Goal: Complete application form

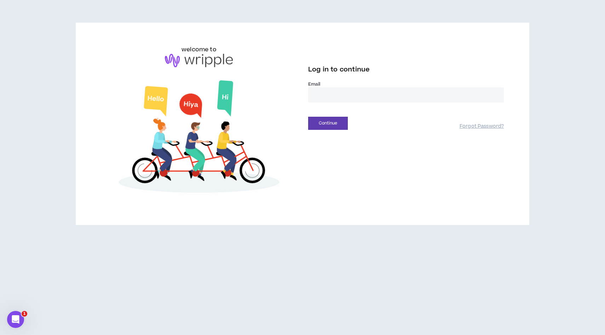
click at [334, 98] on input "email" at bounding box center [406, 94] width 196 height 15
type input "**********"
click at [335, 119] on button "Continue" at bounding box center [328, 123] width 40 height 13
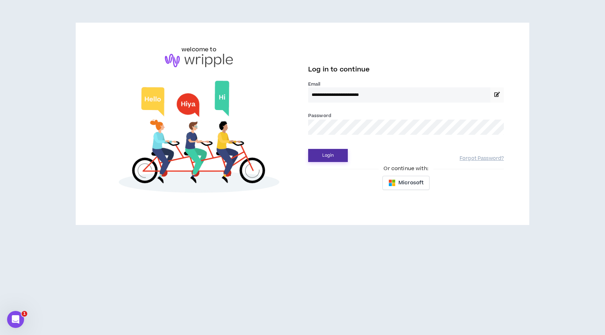
click at [324, 156] on button "Login" at bounding box center [328, 155] width 40 height 13
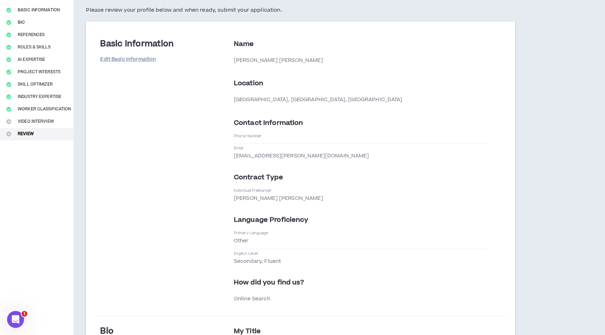
scroll to position [55, 0]
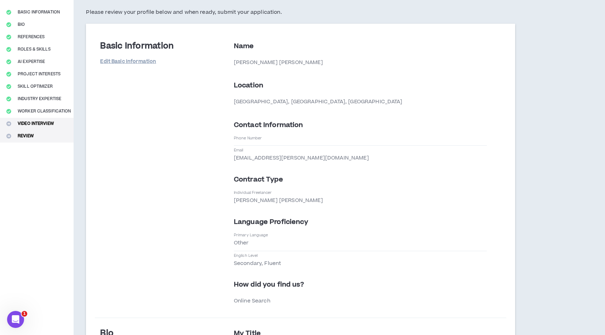
click at [43, 119] on button "Video Interview" at bounding box center [37, 124] width 74 height 12
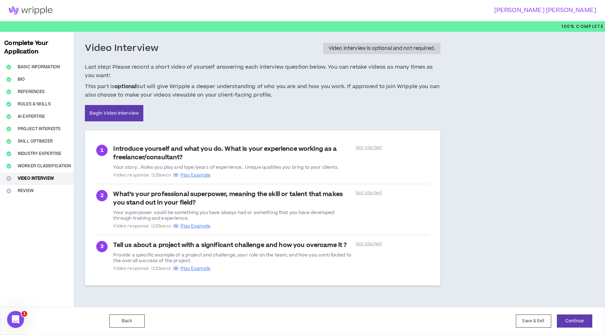
click at [121, 89] on b "optional" at bounding box center [126, 86] width 22 height 7
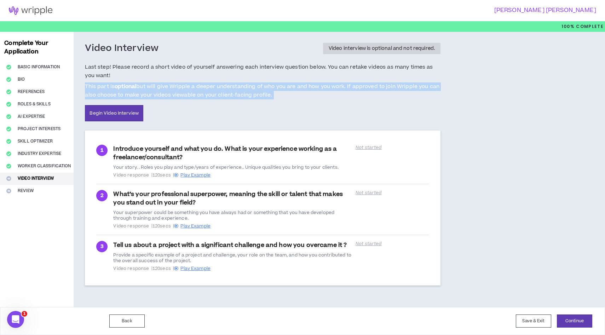
click at [121, 89] on b "optional" at bounding box center [126, 86] width 22 height 7
click at [251, 88] on span "This part is optional but will give Wripple a deeper understanding of who you a…" at bounding box center [262, 90] width 355 height 17
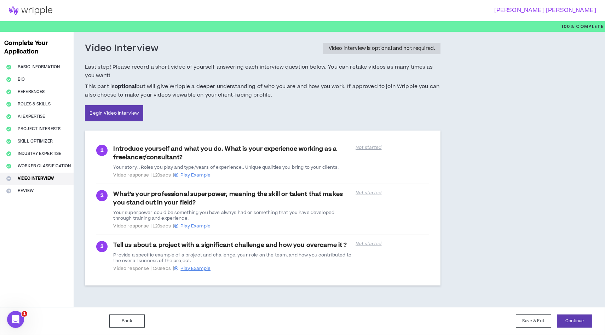
click at [184, 88] on span "This part is optional but will give Wripple a deeper understanding of who you a…" at bounding box center [262, 90] width 355 height 17
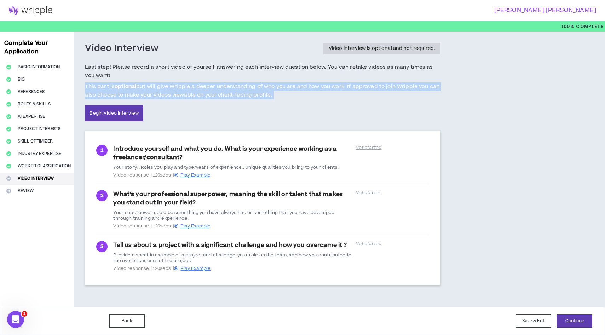
click at [184, 88] on span "This part is optional but will give Wripple a deeper understanding of who you a…" at bounding box center [262, 90] width 355 height 17
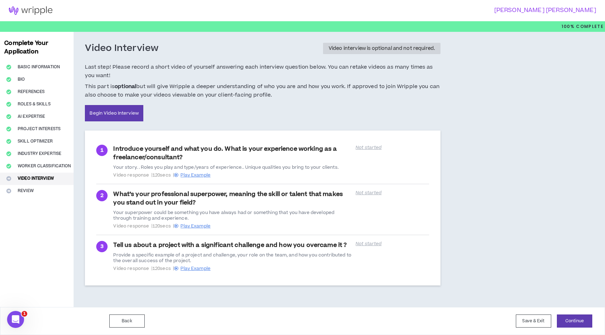
click at [148, 151] on div "Introduce yourself and what you do. What is your experience working as a freela…" at bounding box center [232, 161] width 238 height 33
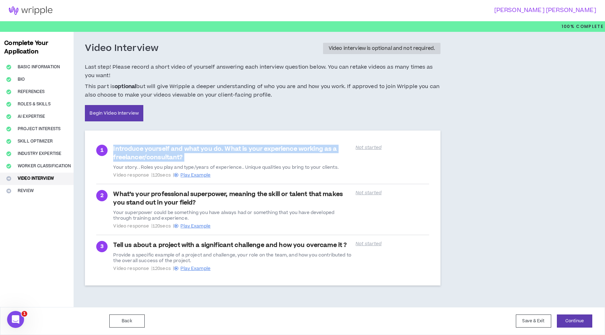
click at [148, 151] on div "Introduce yourself and what you do. What is your experience working as a freela…" at bounding box center [232, 161] width 238 height 33
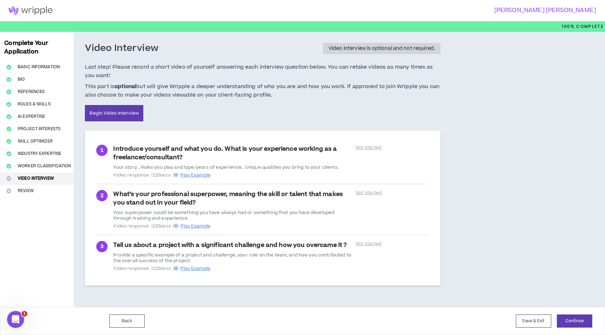
click at [156, 168] on div "Your story. . Roles you play and type/years of experience.. Unique qualities yo…" at bounding box center [232, 167] width 238 height 6
click at [197, 175] on span "Play Example" at bounding box center [195, 175] width 30 height 6
click at [34, 125] on button "Project Interests" at bounding box center [37, 129] width 74 height 12
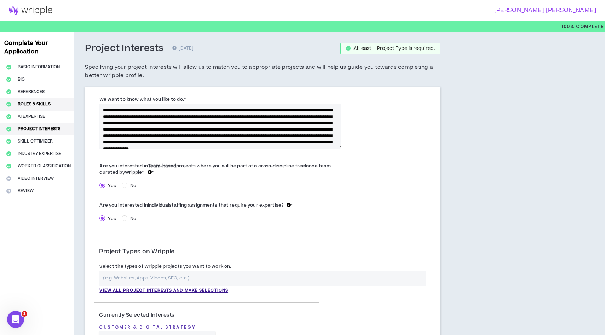
click at [34, 100] on button "Roles & Skills" at bounding box center [37, 104] width 74 height 12
select select "**"
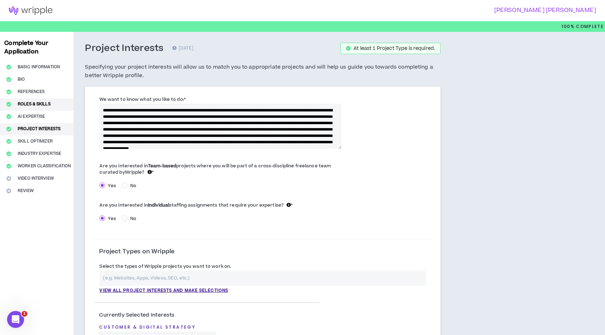
select select "**"
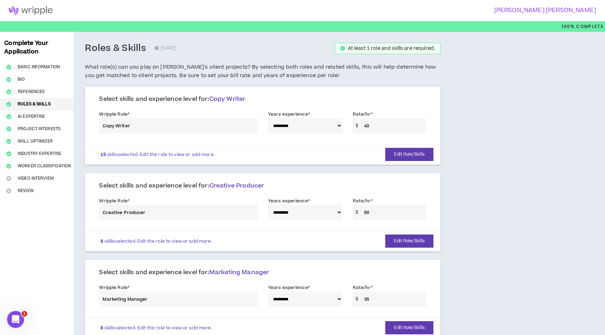
scroll to position [37, 0]
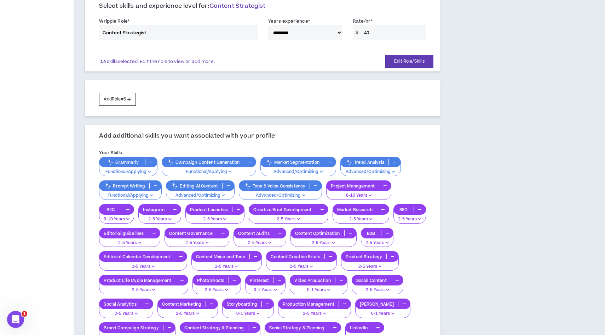
scroll to position [660, 0]
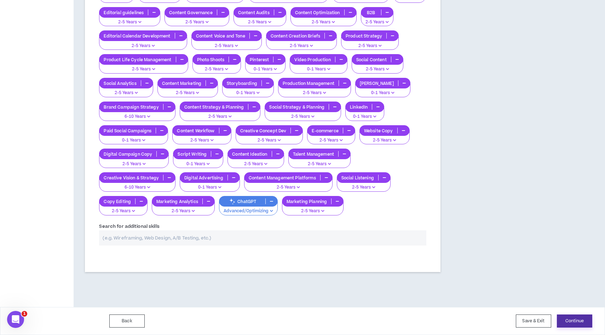
click at [578, 322] on button "Continue" at bounding box center [573, 320] width 35 height 13
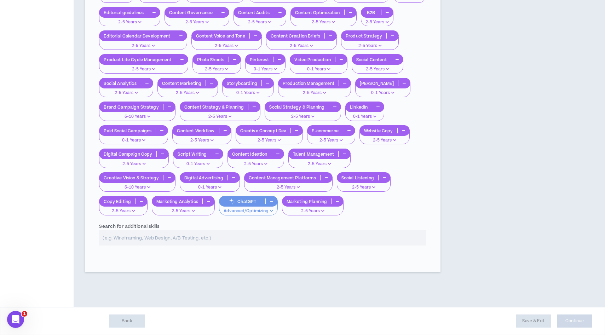
select select "*"
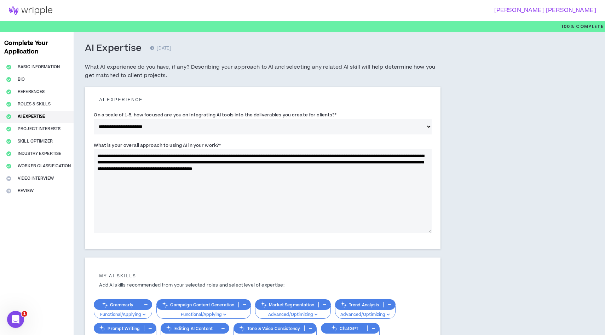
click at [26, 178] on div "Complete Your Application Basic Information Bio References Roles & Skills AI Ex…" at bounding box center [37, 255] width 74 height 446
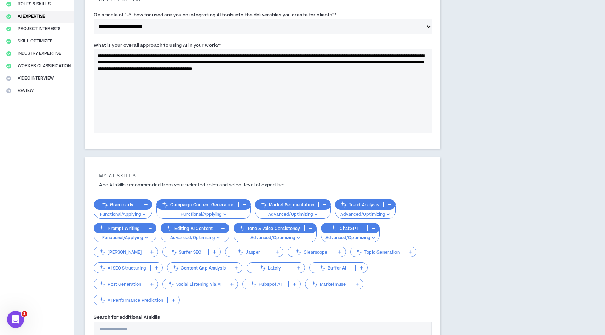
scroll to position [170, 0]
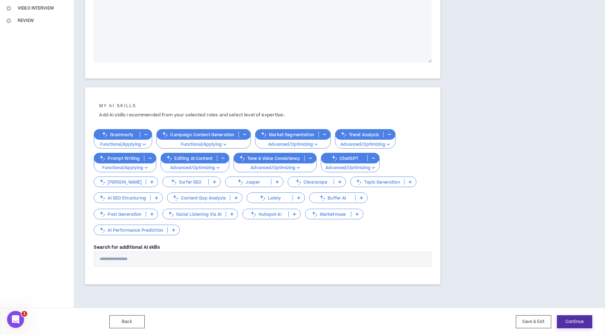
click at [565, 322] on button "Continue" at bounding box center [573, 321] width 35 height 13
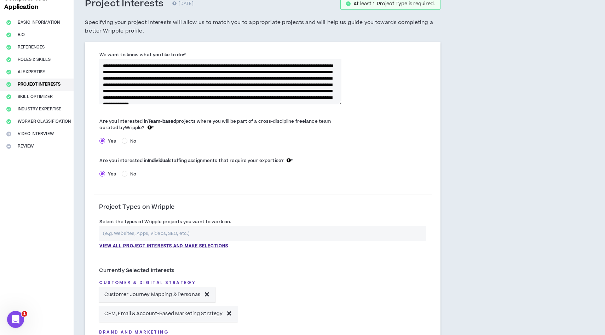
scroll to position [0, 0]
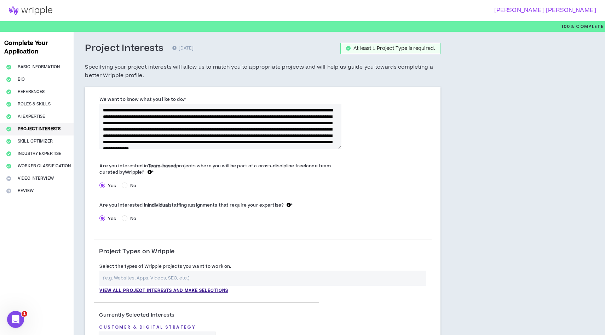
scroll to position [2, 0]
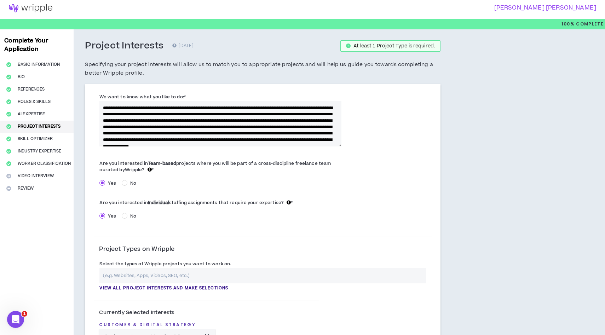
click at [32, 8] on img at bounding box center [30, 8] width 61 height 8
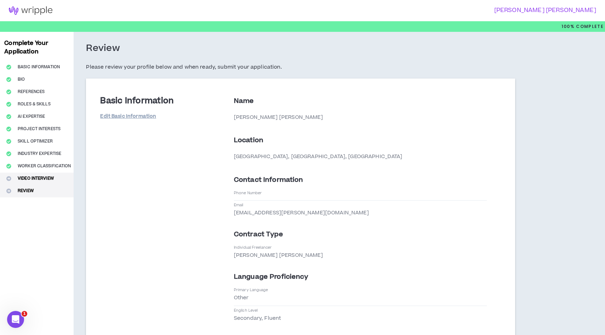
click at [46, 173] on button "Video Interview" at bounding box center [37, 179] width 74 height 12
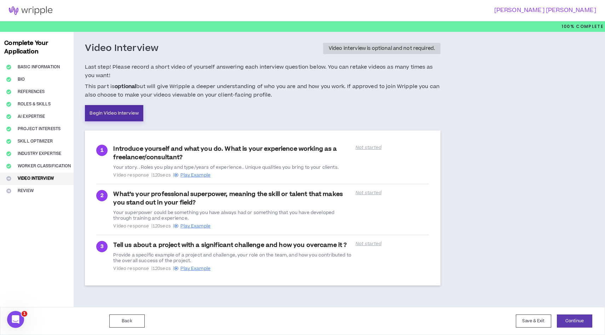
click at [115, 115] on link "Begin Video Interview" at bounding box center [114, 113] width 58 height 16
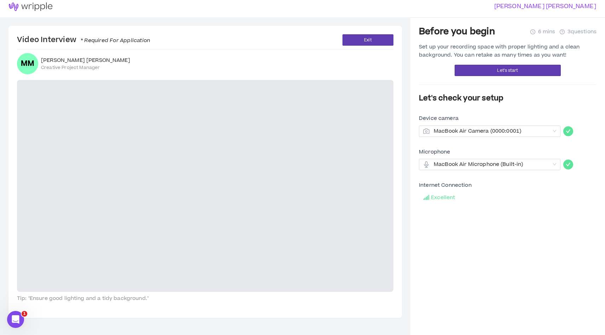
scroll to position [3, 0]
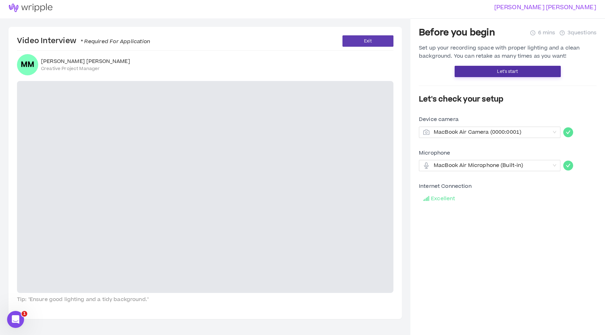
click at [496, 68] on button "Let's start" at bounding box center [507, 71] width 106 height 11
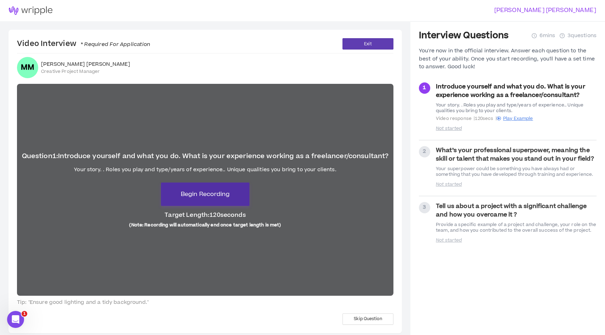
click at [216, 197] on span "Begin Recording" at bounding box center [205, 194] width 49 height 8
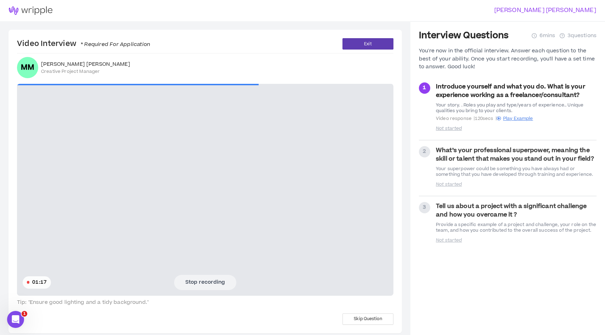
click at [213, 282] on button "Stop recording" at bounding box center [205, 282] width 62 height 15
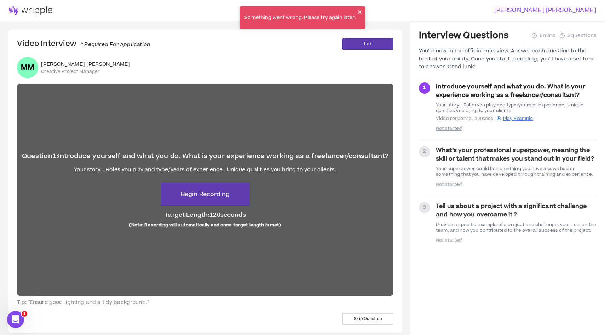
click at [358, 10] on icon "close" at bounding box center [359, 12] width 5 height 6
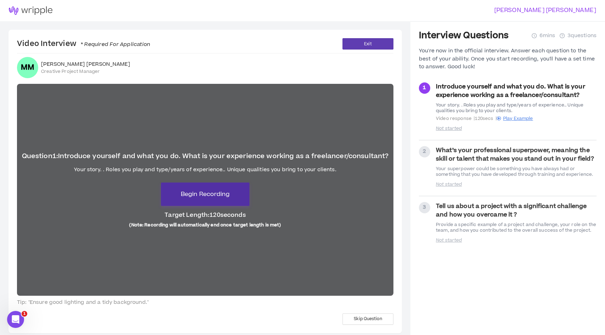
click at [216, 195] on span "Begin Recording" at bounding box center [205, 194] width 49 height 8
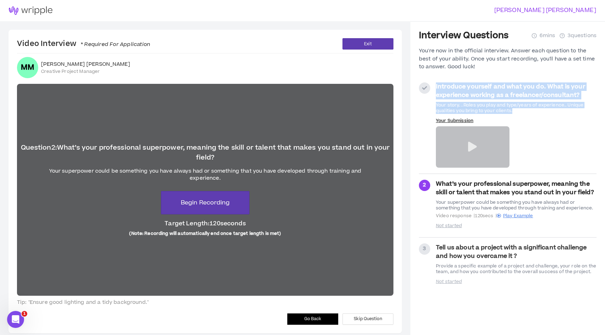
drag, startPoint x: 530, startPoint y: 108, endPoint x: 433, endPoint y: 83, distance: 99.2
click at [433, 83] on div "Introduce yourself and what you do. What is your experience working as a freela…" at bounding box center [507, 124] width 177 height 85
copy div "Introduce yourself and what you do. What is your experience working as a freela…"
click at [209, 202] on span "Begin Recording" at bounding box center [205, 202] width 49 height 8
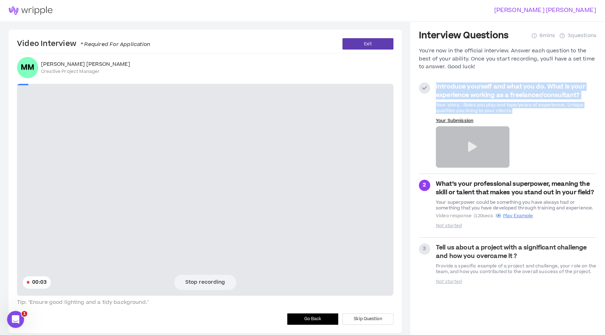
click at [209, 282] on button "Stop recording" at bounding box center [205, 282] width 62 height 15
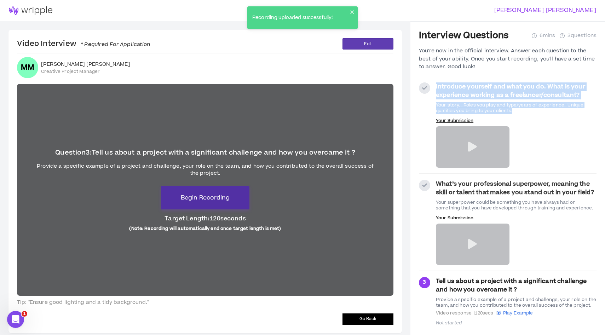
click at [213, 197] on span "Begin Recording" at bounding box center [205, 197] width 49 height 8
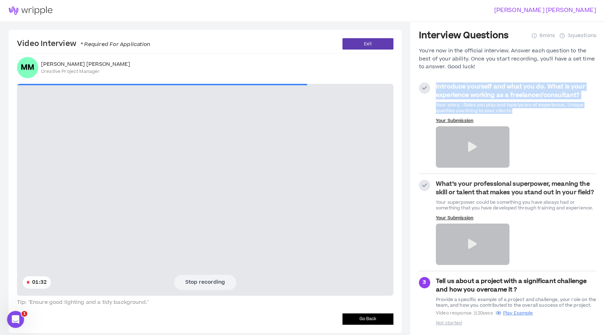
click at [209, 276] on button "Stop recording" at bounding box center [205, 282] width 62 height 15
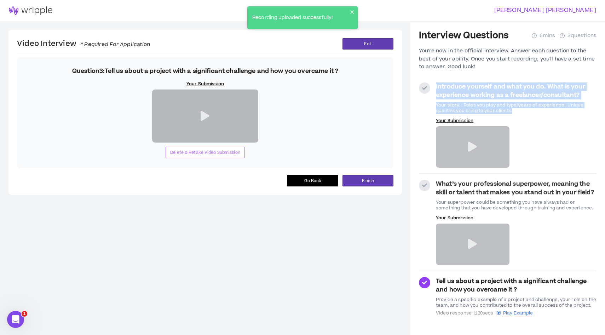
click at [220, 156] on span "Delete & Retake Video Submission" at bounding box center [205, 152] width 70 height 7
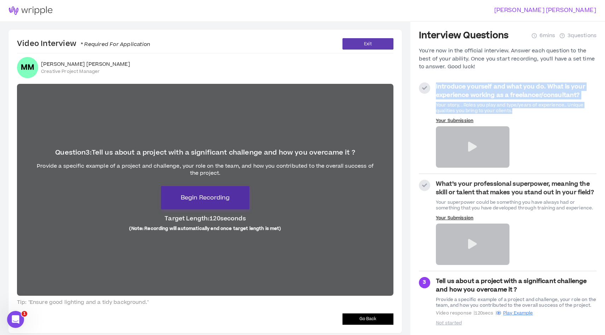
click at [202, 202] on button "Begin Recording" at bounding box center [205, 197] width 88 height 23
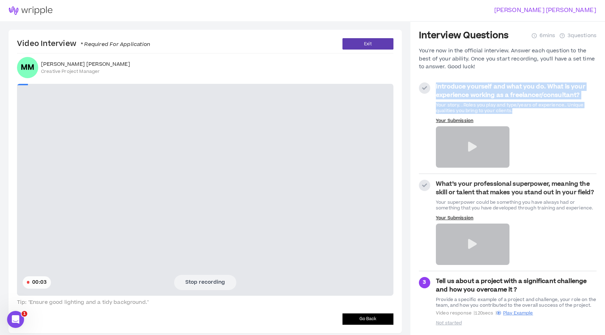
click at [202, 276] on button "Stop recording" at bounding box center [205, 282] width 62 height 15
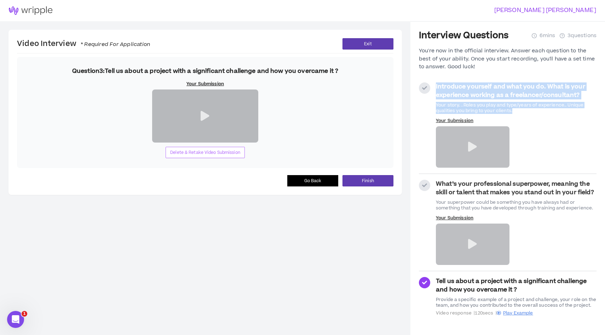
click at [205, 156] on span "Delete & Retake Video Submission" at bounding box center [205, 152] width 70 height 7
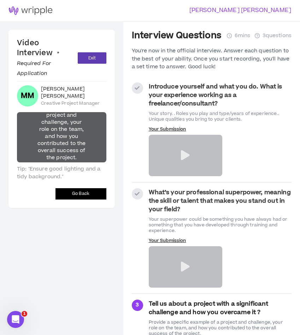
click at [168, 243] on p "Your Submission" at bounding box center [186, 241] width 74 height 6
click at [227, 233] on div "Your superpower could be something you have always had or something that you ha…" at bounding box center [220, 224] width 143 height 17
click at [77, 195] on span "Go Back" at bounding box center [80, 193] width 17 height 7
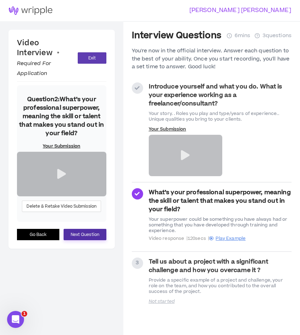
click at [89, 238] on span "Next Question" at bounding box center [85, 234] width 29 height 7
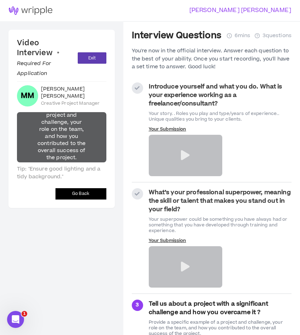
click at [75, 193] on span "Go Back" at bounding box center [80, 193] width 17 height 7
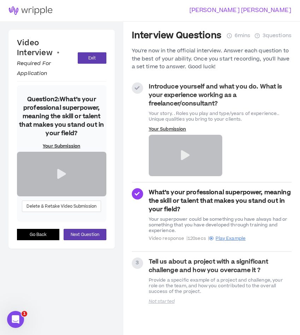
click at [169, 132] on p "Your Submission" at bounding box center [186, 129] width 74 height 6
click at [168, 136] on div "Introduce yourself and what you do. What is your experience working as a freela…" at bounding box center [220, 129] width 143 height 94
click at [168, 132] on p "Your Submission" at bounding box center [186, 129] width 74 height 6
click at [171, 132] on p "Your Submission" at bounding box center [186, 129] width 74 height 6
click at [196, 163] on div at bounding box center [186, 155] width 74 height 41
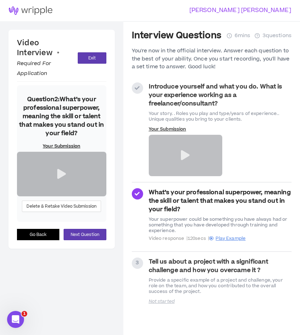
scroll to position [21, 0]
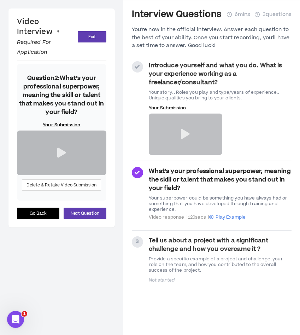
click at [138, 69] on icon at bounding box center [137, 66] width 5 height 5
click at [42, 219] on button "Go Back" at bounding box center [38, 213] width 42 height 11
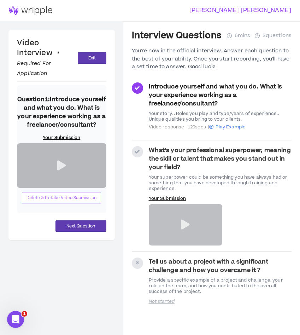
click at [57, 201] on span "Delete & Retake Video Submission" at bounding box center [62, 197] width 70 height 7
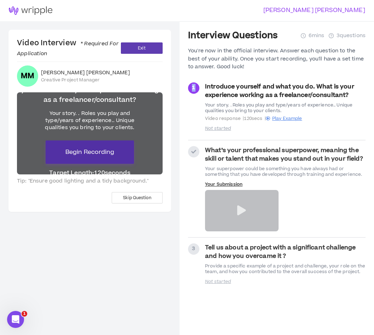
click at [82, 150] on span "Begin Recording" at bounding box center [89, 152] width 49 height 8
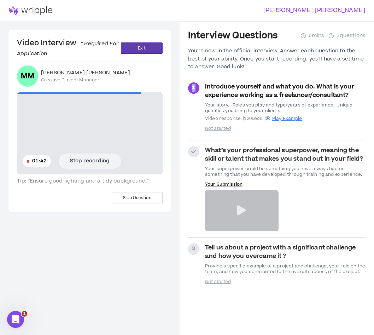
click at [94, 164] on button "Stop recording" at bounding box center [90, 160] width 62 height 15
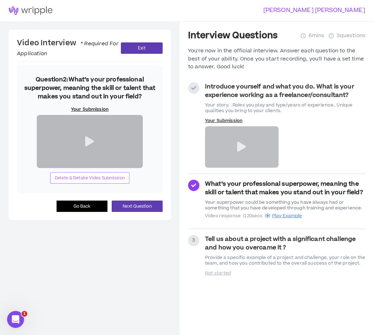
click at [92, 181] on span "Delete & Retake Video Submission" at bounding box center [90, 178] width 70 height 7
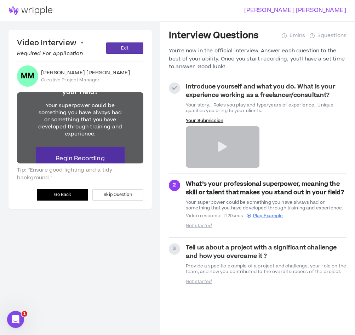
click at [81, 158] on span "Begin Recording" at bounding box center [80, 158] width 49 height 8
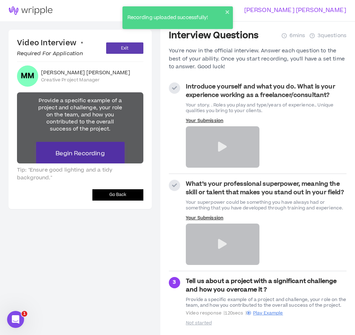
click at [82, 156] on span "Begin Recording" at bounding box center [80, 153] width 49 height 8
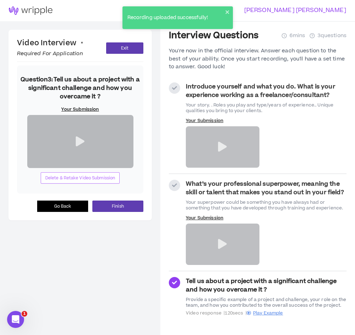
click at [75, 181] on span "Delete & Retake Video Submission" at bounding box center [80, 178] width 70 height 7
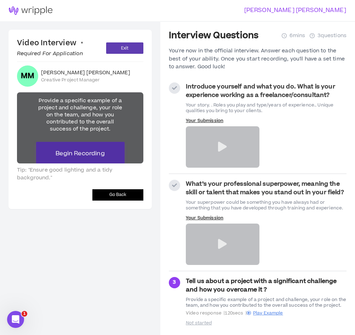
click at [83, 153] on span "Begin Recording" at bounding box center [80, 153] width 49 height 8
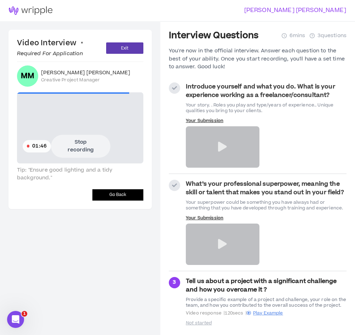
click at [86, 146] on button "Stop recording" at bounding box center [80, 146] width 59 height 23
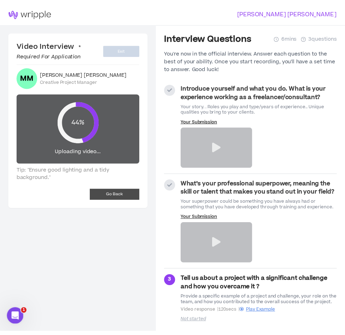
scroll to position [21, 0]
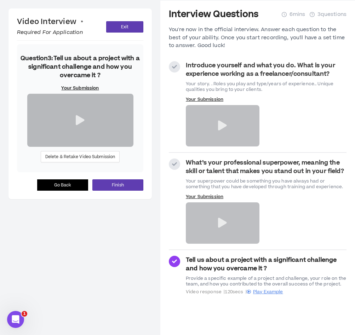
click at [78, 125] on icon at bounding box center [80, 120] width 9 height 10
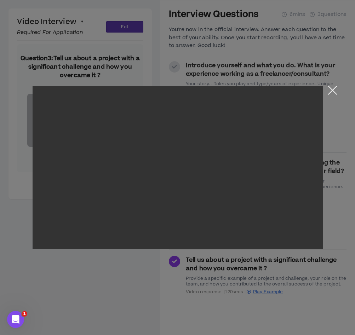
click at [331, 92] on button "Close the modal by clicking here" at bounding box center [332, 92] width 12 height 12
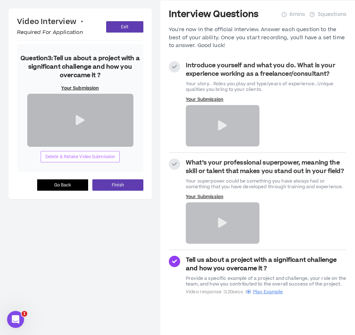
click at [76, 160] on span "Delete & Retake Video Submission" at bounding box center [80, 156] width 70 height 7
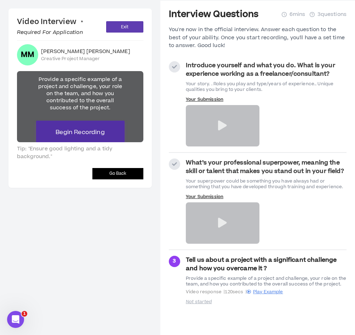
click at [80, 136] on span "Begin Recording" at bounding box center [80, 132] width 49 height 8
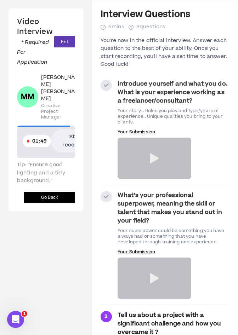
click at [36, 151] on div "01:49 Stop recording" at bounding box center [46, 140] width 47 height 23
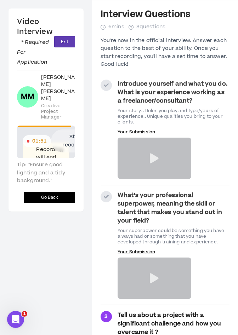
click at [50, 151] on div "01:51 Stop recording" at bounding box center [46, 140] width 47 height 23
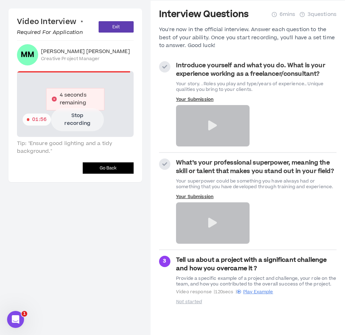
click at [87, 119] on button "Stop recording" at bounding box center [77, 119] width 53 height 23
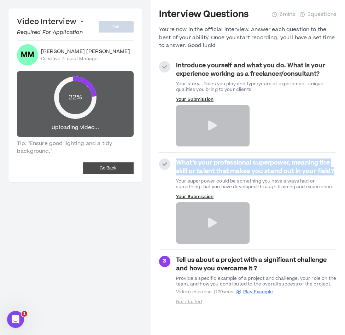
drag, startPoint x: 176, startPoint y: 161, endPoint x: 335, endPoint y: 174, distance: 159.7
click at [335, 174] on span "What’s your professional superpower, meaning the skill or talent that makes you…" at bounding box center [256, 166] width 161 height 17
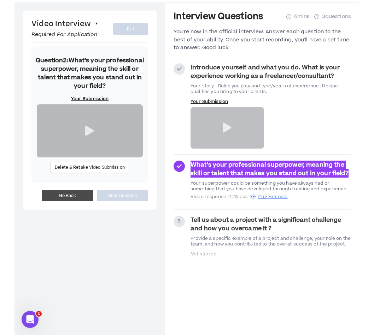
scroll to position [21, 0]
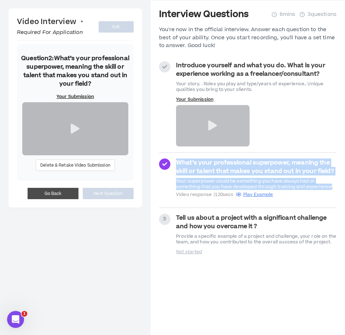
drag, startPoint x: 331, startPoint y: 185, endPoint x: 170, endPoint y: 162, distance: 162.2
click at [170, 162] on div "What’s your professional superpower, meaning the skill or talent that makes you…" at bounding box center [247, 179] width 177 height 43
copy div "What’s your professional superpower, meaning the skill or talent that makes you…"
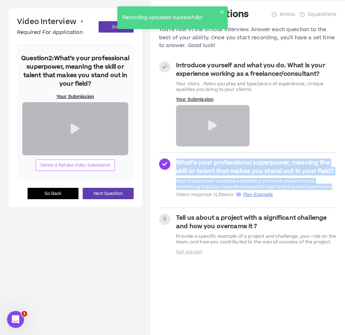
click at [59, 169] on span "Delete & Retake Video Submission" at bounding box center [75, 165] width 70 height 7
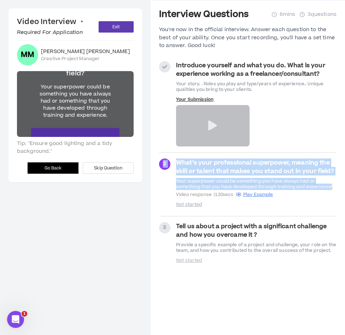
click at [68, 135] on span "Begin Recording" at bounding box center [75, 139] width 49 height 8
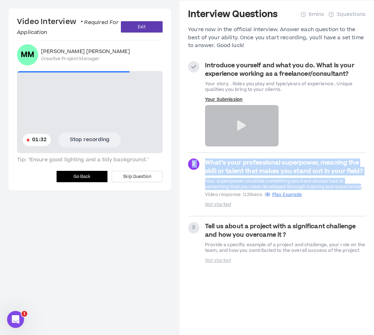
click at [94, 126] on video at bounding box center [90, 112] width 146 height 82
click at [84, 140] on button "Stop recording" at bounding box center [90, 139] width 62 height 15
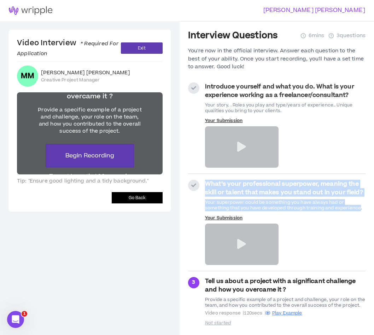
scroll to position [21, 0]
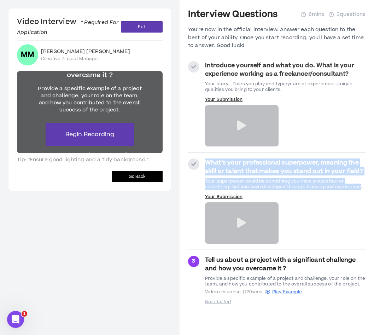
click at [133, 174] on span "Go Back" at bounding box center [137, 176] width 17 height 7
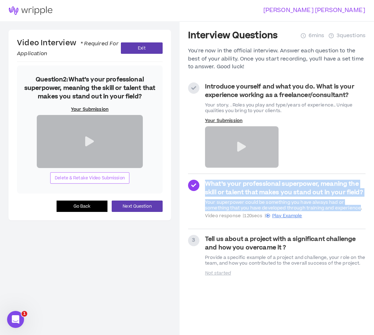
click at [88, 181] on span "Delete & Retake Video Submission" at bounding box center [90, 178] width 70 height 7
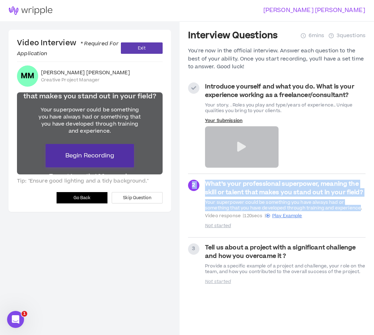
click at [83, 165] on button "Begin Recording" at bounding box center [90, 155] width 88 height 23
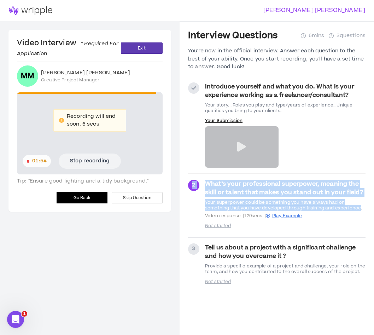
click at [92, 160] on button "Stop recording" at bounding box center [90, 160] width 62 height 15
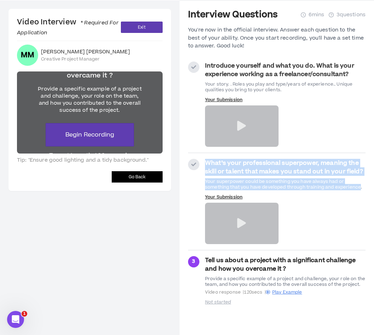
scroll to position [21, 0]
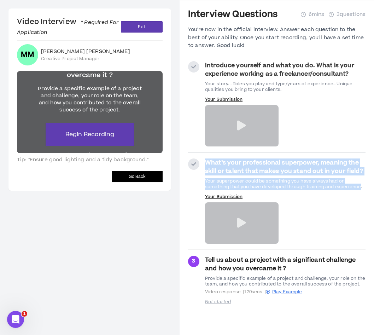
click at [144, 176] on span "Go Back" at bounding box center [137, 176] width 17 height 7
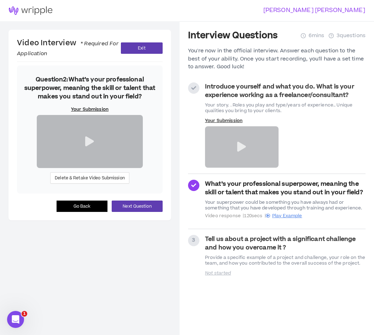
click at [95, 168] on div at bounding box center [90, 141] width 106 height 53
click at [90, 146] on icon at bounding box center [89, 141] width 9 height 10
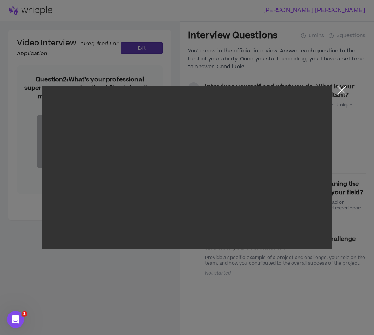
click at [343, 89] on button "Close the modal by clicking here" at bounding box center [342, 92] width 12 height 12
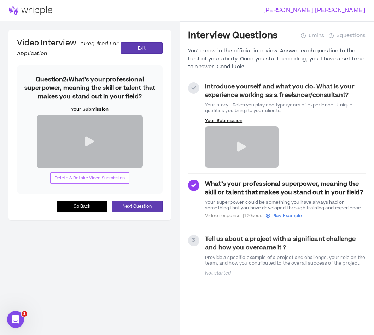
click at [100, 181] on span "Delete & Retake Video Submission" at bounding box center [90, 178] width 70 height 7
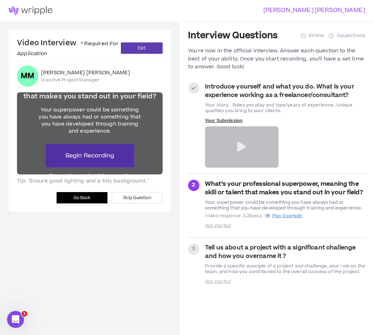
click at [85, 153] on span "Begin Recording" at bounding box center [89, 155] width 49 height 8
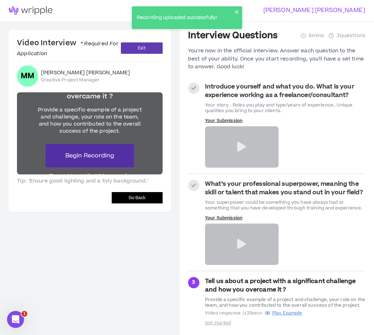
click at [95, 158] on span "Begin Recording" at bounding box center [89, 155] width 49 height 8
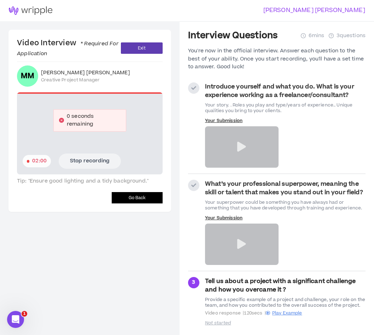
click at [87, 162] on button "Stop recording" at bounding box center [90, 160] width 62 height 15
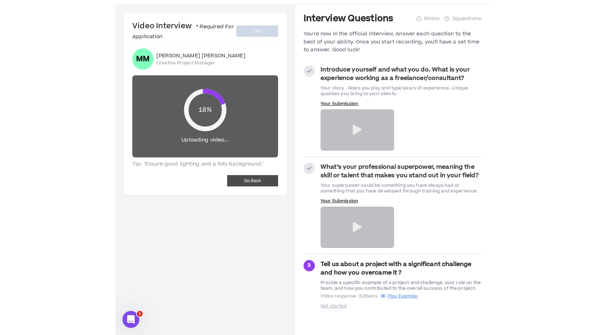
scroll to position [21, 0]
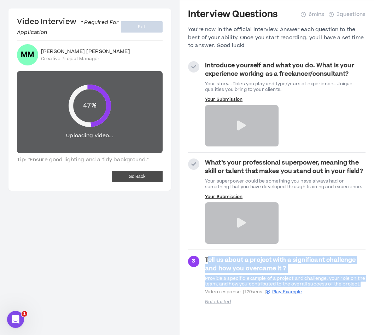
drag, startPoint x: 207, startPoint y: 260, endPoint x: 368, endPoint y: 282, distance: 162.0
click at [368, 282] on aside "Interview Questions 6 mins 3 questions You're now in the official interview. An…" at bounding box center [277, 167] width 194 height 335
copy div "ell us about a project with a significant challenge and how you overcame it ? P…"
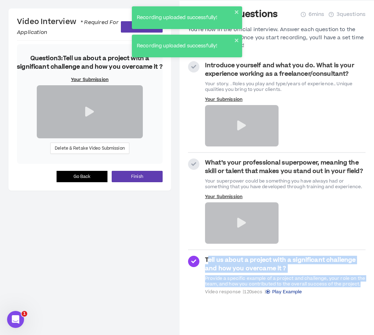
click at [288, 292] on span "Play Example" at bounding box center [287, 291] width 30 height 6
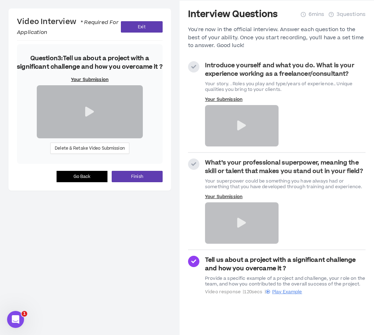
click at [256, 311] on div "Interview Questions 6 mins 3 questions You're now in the official interview. An…" at bounding box center [276, 167] width 177 height 317
click at [86, 152] on span "Delete & Retake Video Submission" at bounding box center [90, 148] width 70 height 7
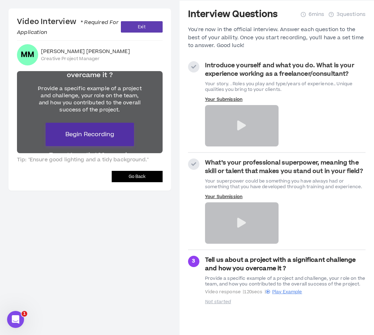
click at [107, 132] on span "Begin Recording" at bounding box center [89, 134] width 49 height 8
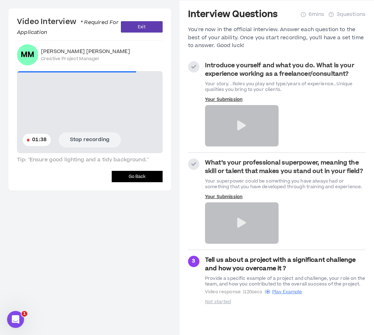
click at [106, 143] on button "Stop recording" at bounding box center [90, 139] width 62 height 15
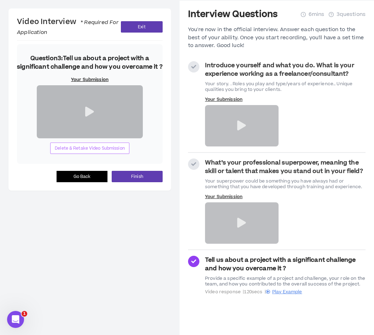
click at [69, 152] on span "Delete & Retake Video Submission" at bounding box center [90, 148] width 70 height 7
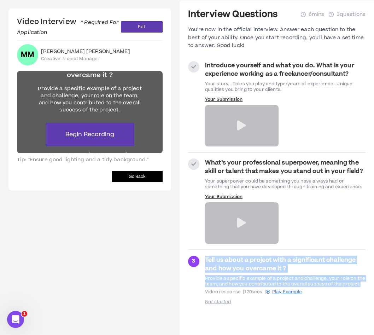
drag, startPoint x: 205, startPoint y: 261, endPoint x: 367, endPoint y: 286, distance: 163.5
click at [367, 286] on aside "Interview Questions 6 mins 3 questions You're now in the official interview. An…" at bounding box center [277, 167] width 194 height 335
copy div "Tell us about a project with a significant challenge and how you overcame it ? …"
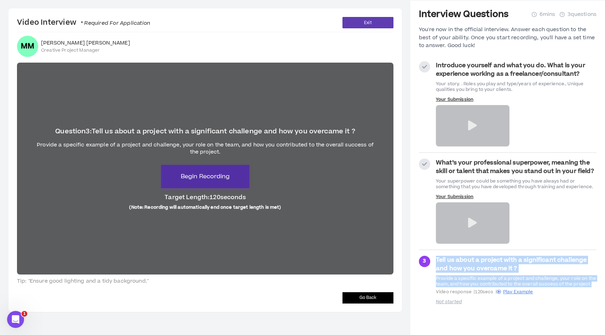
click at [209, 176] on span "Begin Recording" at bounding box center [205, 176] width 49 height 8
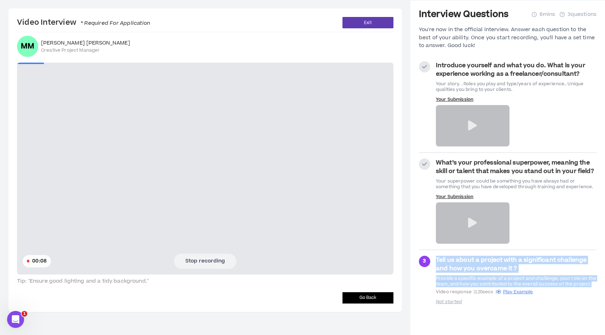
click at [199, 259] on button "Stop recording" at bounding box center [205, 260] width 62 height 15
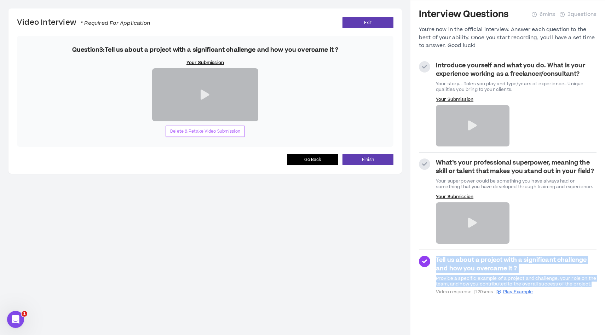
click at [198, 135] on span "Delete & Retake Video Submission" at bounding box center [205, 131] width 70 height 7
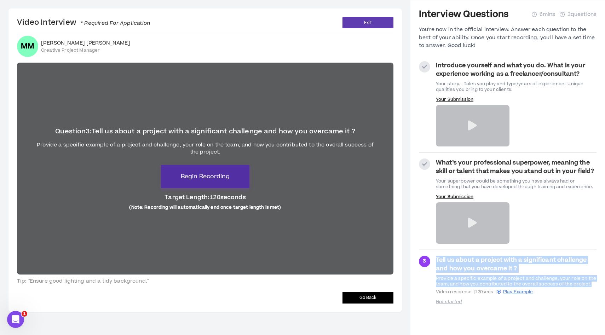
click at [202, 174] on span "Begin Recording" at bounding box center [205, 176] width 49 height 8
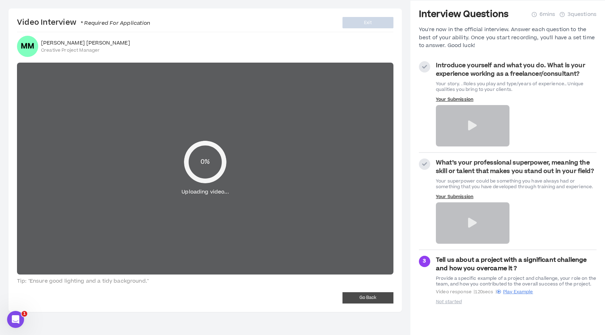
click at [235, 188] on div "0% Uploading video..." at bounding box center [205, 169] width 376 height 212
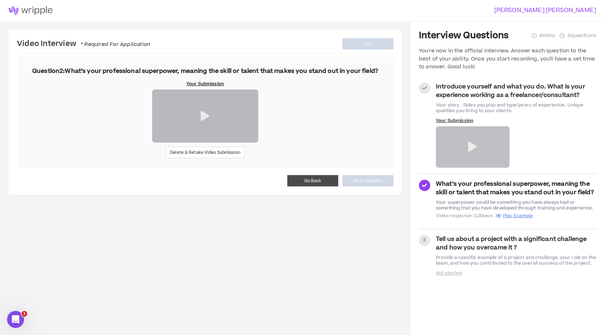
scroll to position [21, 0]
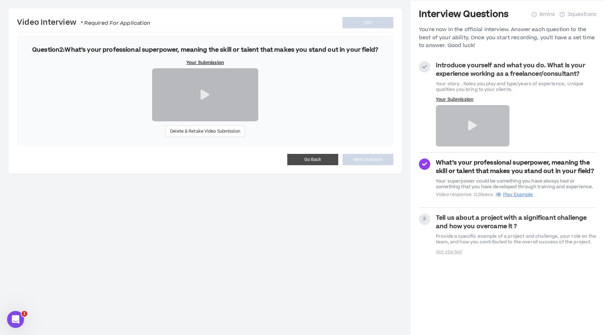
click at [448, 231] on div "Tell us about a project with a significant challenge and how you overcame it ? …" at bounding box center [516, 229] width 161 height 31
click at [448, 251] on p "Not started" at bounding box center [473, 252] width 74 height 6
click at [159, 51] on strong "Question 2 : What’s your professional superpower, meaning the skill or talent t…" at bounding box center [205, 50] width 346 height 8
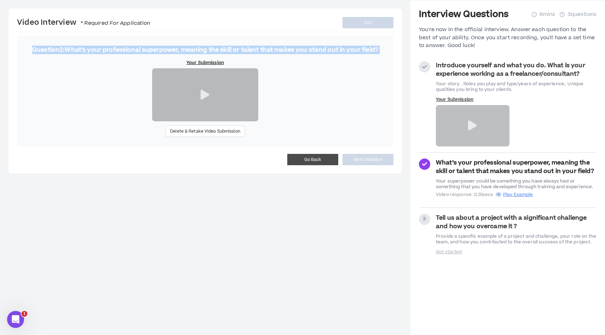
click at [159, 51] on strong "Question 2 : What’s your professional superpower, meaning the skill or talent t…" at bounding box center [205, 50] width 346 height 8
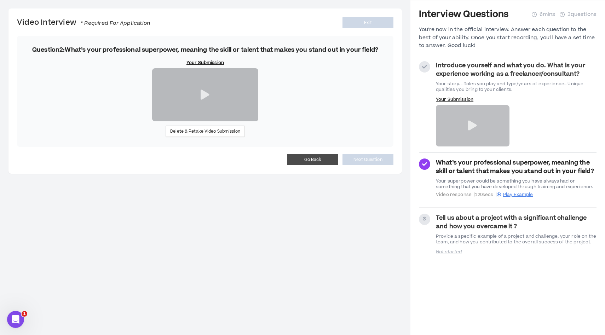
click at [209, 121] on div at bounding box center [205, 94] width 106 height 53
click at [206, 100] on icon at bounding box center [204, 95] width 9 height 10
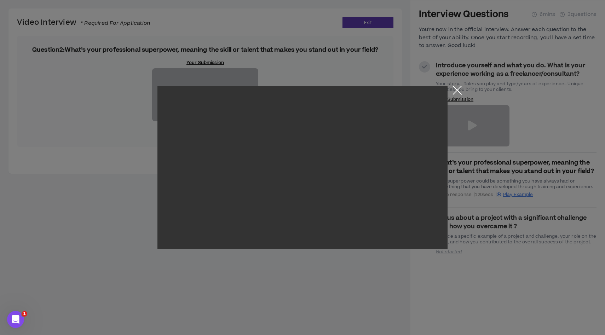
click at [457, 88] on button "Close the modal by clicking here" at bounding box center [457, 92] width 12 height 12
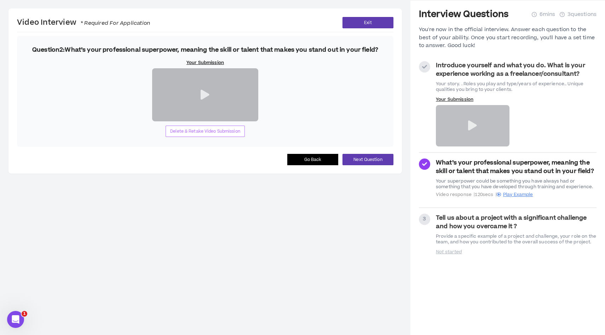
click at [197, 135] on span "Delete & Retake Video Submission" at bounding box center [205, 131] width 70 height 7
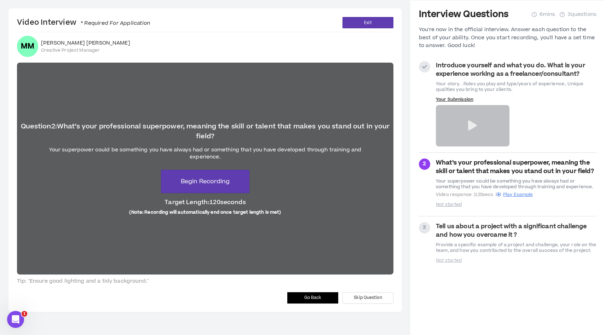
scroll to position [11, 0]
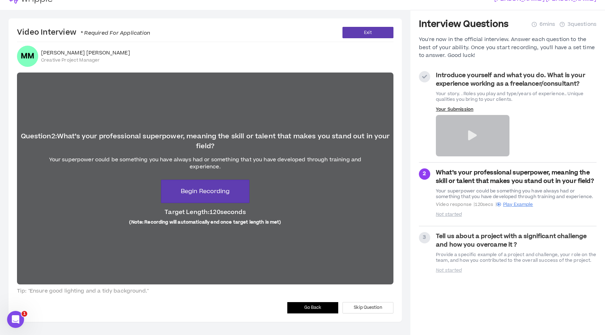
click at [198, 204] on div "Question 2 : What’s your professional superpower, meaning the skill or talent t…" at bounding box center [205, 178] width 376 height 212
click at [194, 190] on span "Begin Recording" at bounding box center [205, 191] width 49 height 8
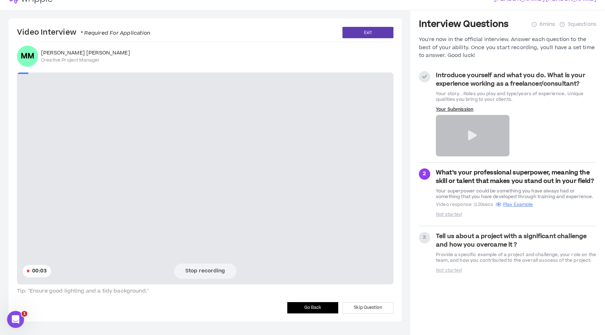
click at [207, 264] on button "Stop recording" at bounding box center [205, 270] width 62 height 15
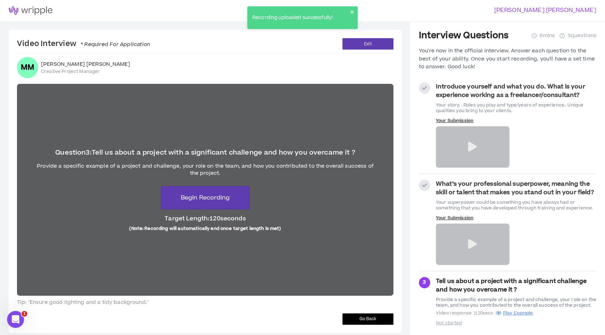
click at [372, 320] on span "Go Back" at bounding box center [367, 318] width 17 height 7
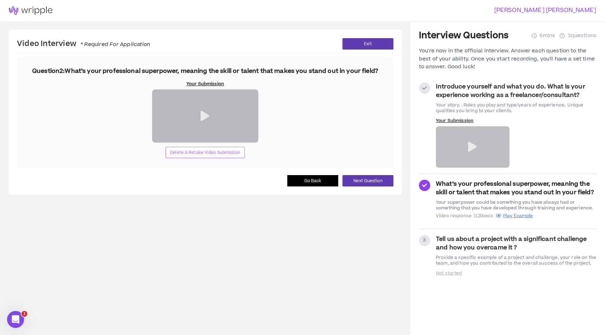
click at [202, 156] on span "Delete & Retake Video Submission" at bounding box center [205, 152] width 70 height 7
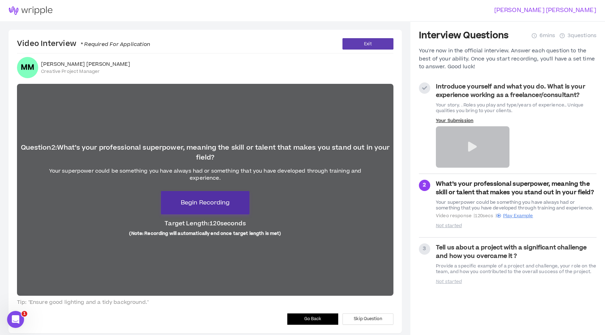
click at [213, 202] on span "Begin Recording" at bounding box center [205, 202] width 49 height 8
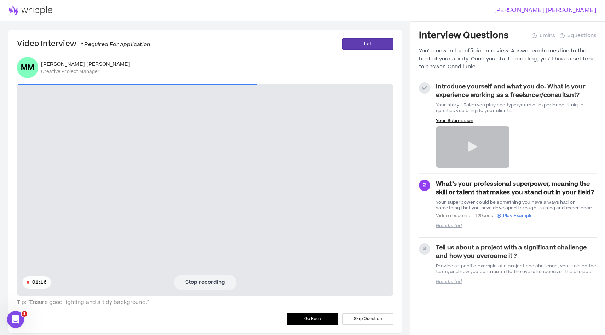
click at [209, 282] on button "Stop recording" at bounding box center [205, 282] width 62 height 15
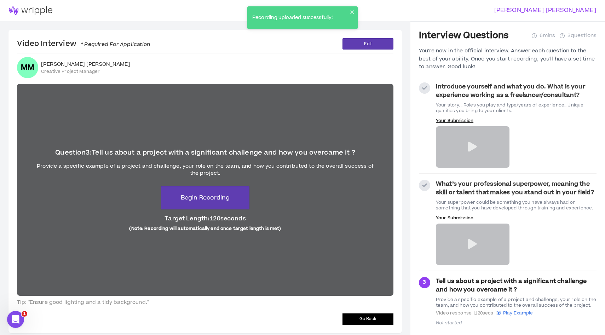
scroll to position [21, 0]
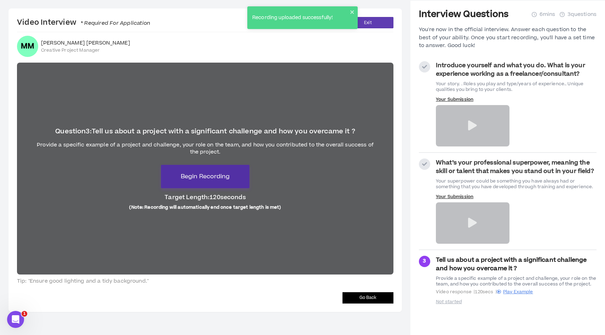
click at [196, 181] on span "Begin Recording" at bounding box center [205, 176] width 49 height 8
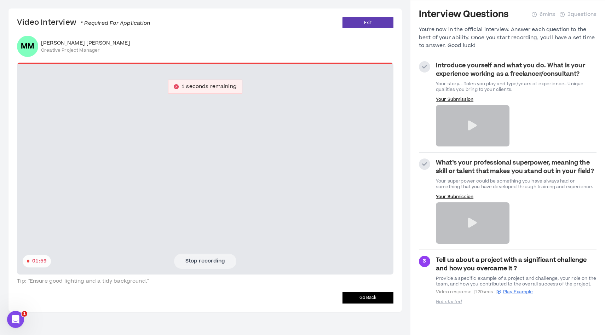
click at [200, 260] on button "Stop recording" at bounding box center [205, 260] width 62 height 15
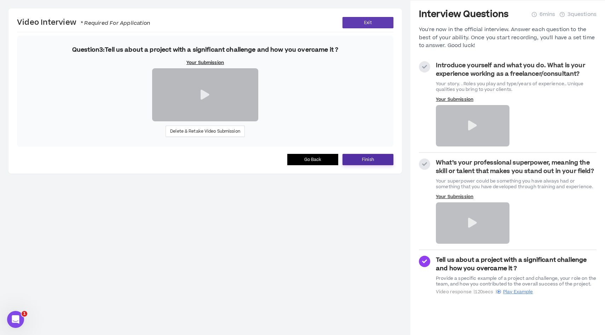
click at [370, 163] on span "Finish" at bounding box center [368, 159] width 12 height 7
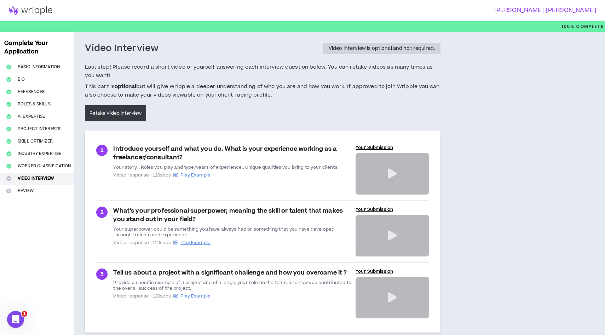
scroll to position [43, 0]
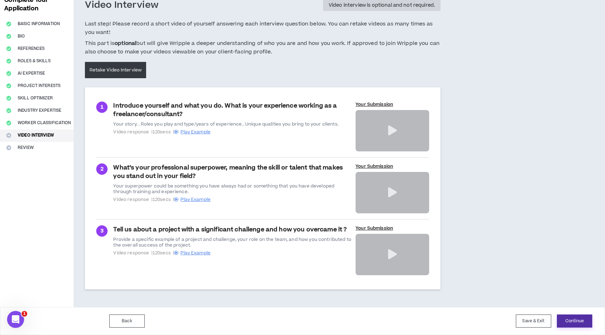
click at [573, 318] on button "Continue" at bounding box center [573, 320] width 35 height 13
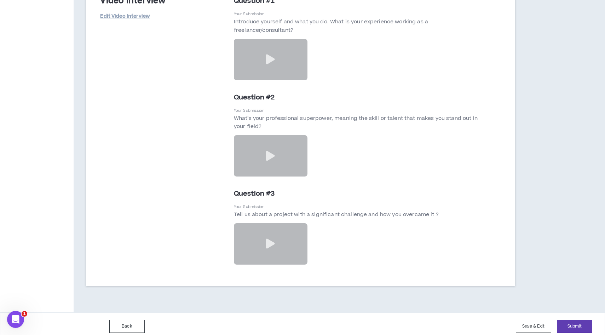
scroll to position [2435, 0]
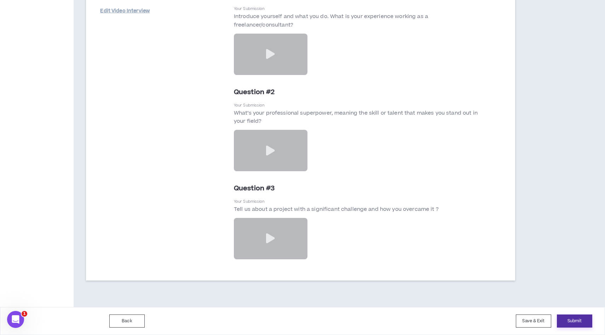
click at [577, 324] on button "Submit" at bounding box center [573, 320] width 35 height 13
